Goal: Find specific page/section: Find specific page/section

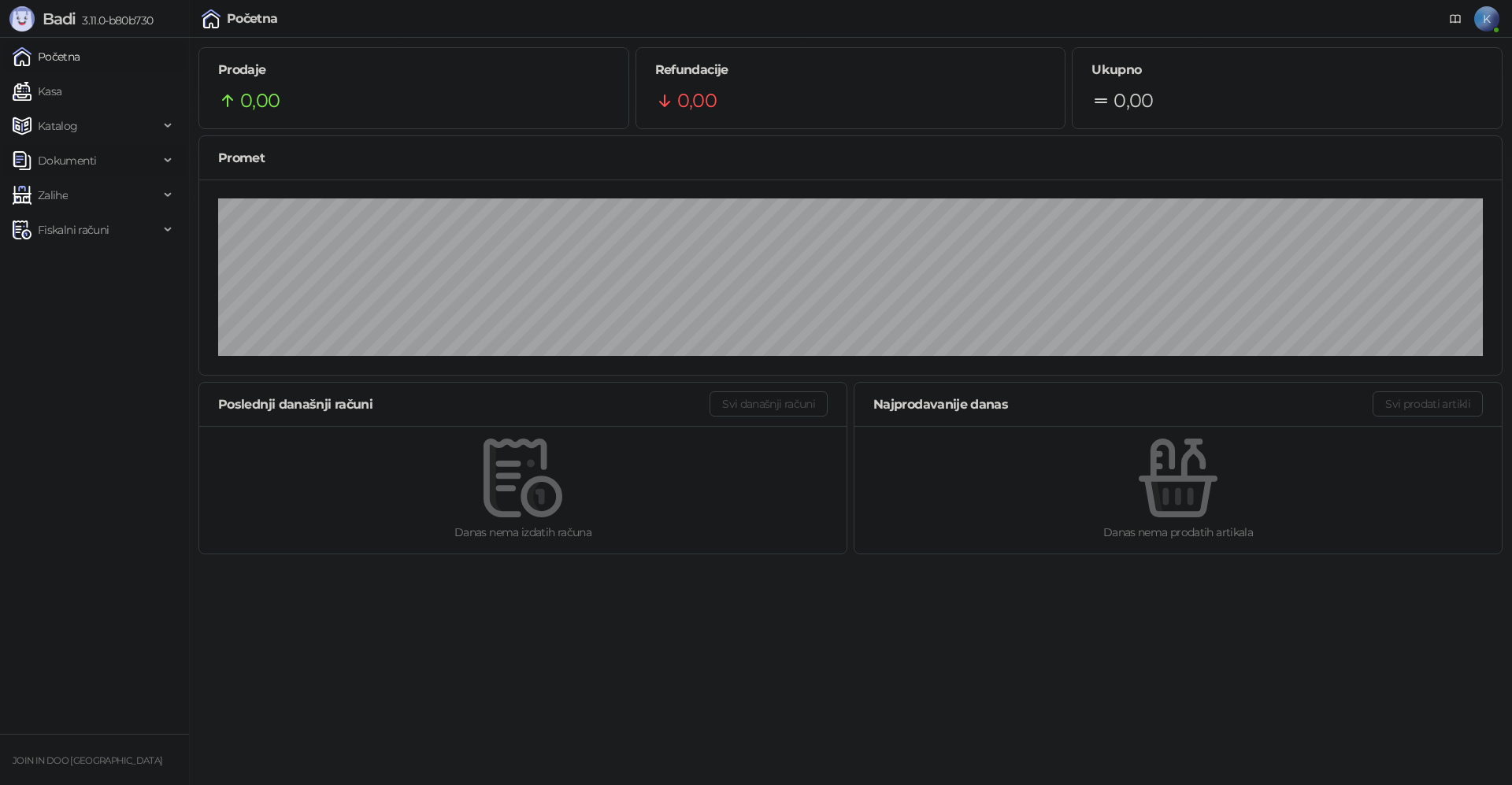
click at [152, 152] on span "Dokumenti" at bounding box center [85, 161] width 147 height 32
click at [113, 193] on link "Ulazni dokumenti" at bounding box center [76, 195] width 115 height 32
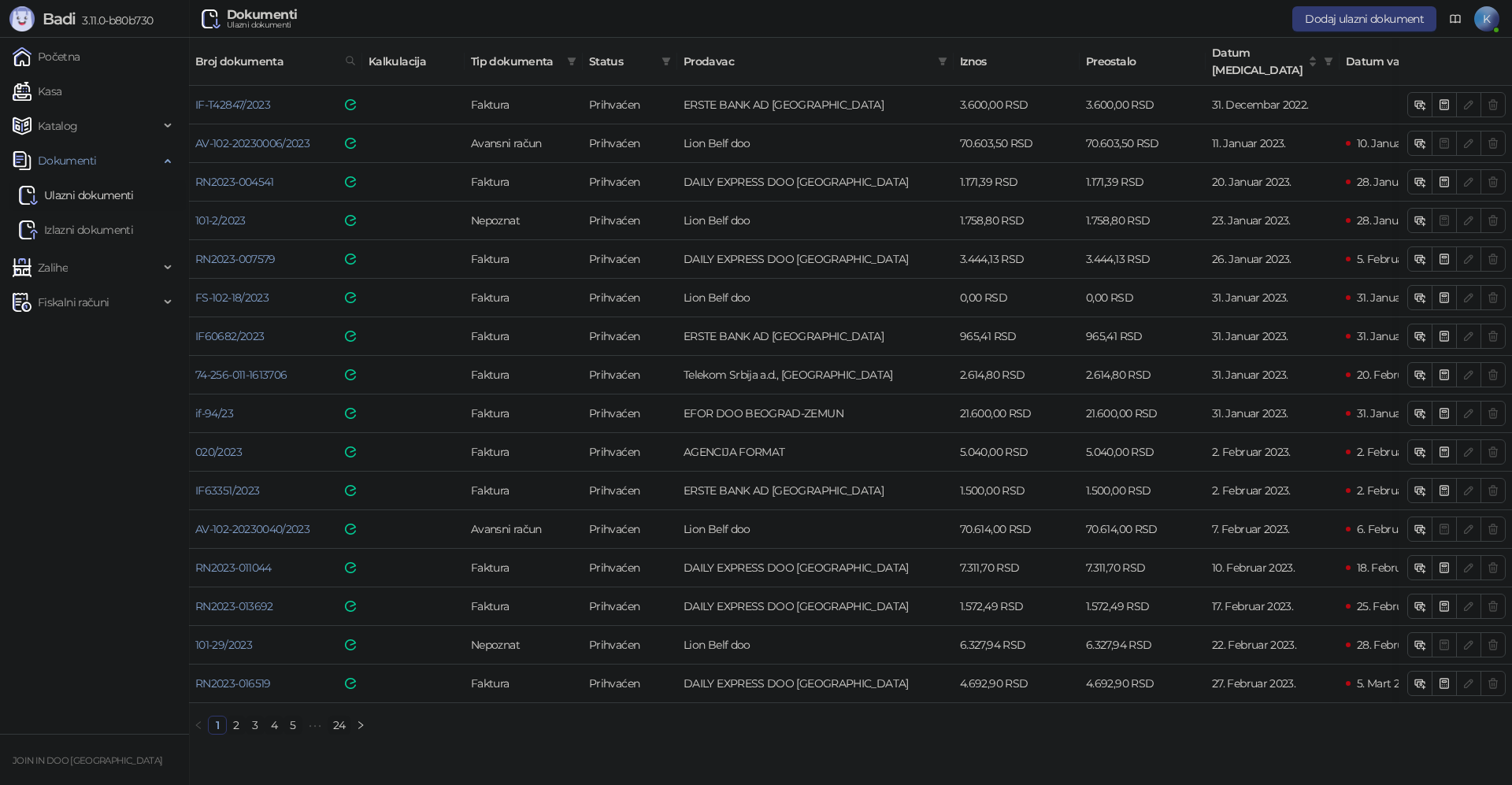
click at [340, 721] on link "24" at bounding box center [339, 725] width 22 height 18
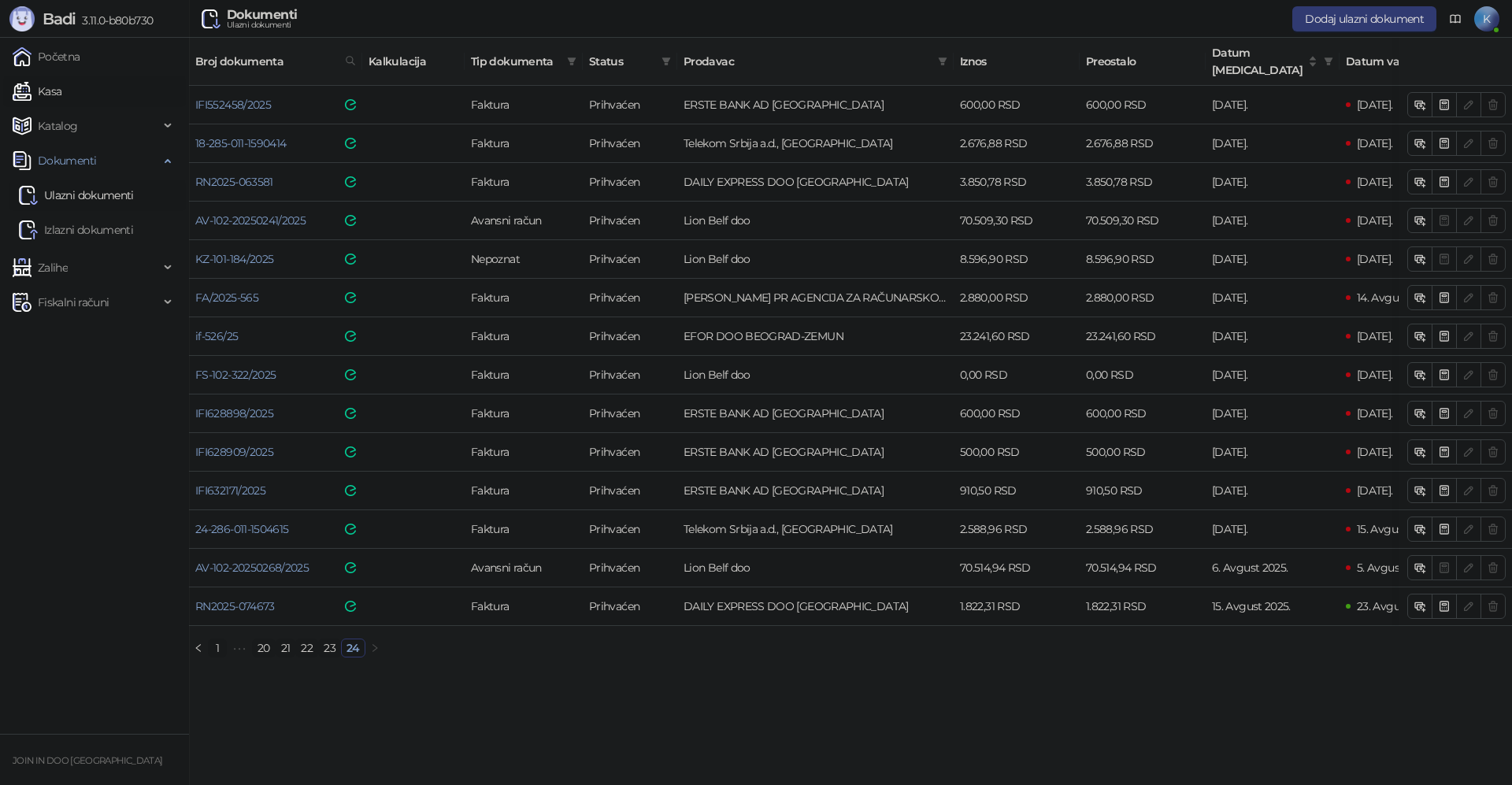
click at [62, 96] on link "Kasa" at bounding box center [36, 92] width 49 height 32
